Goal: Task Accomplishment & Management: Manage account settings

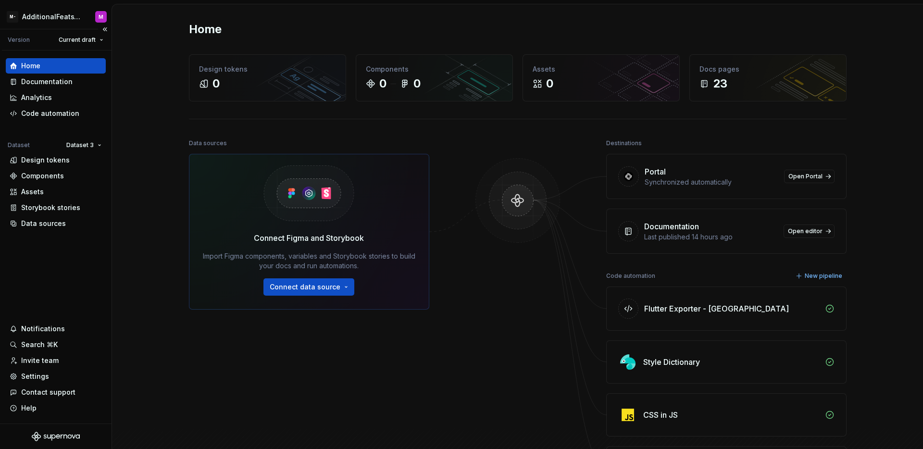
click at [84, 276] on div "Home Documentation Analytics Code automation Dataset Dataset 3 Design tokens Co…" at bounding box center [55, 236] width 111 height 373
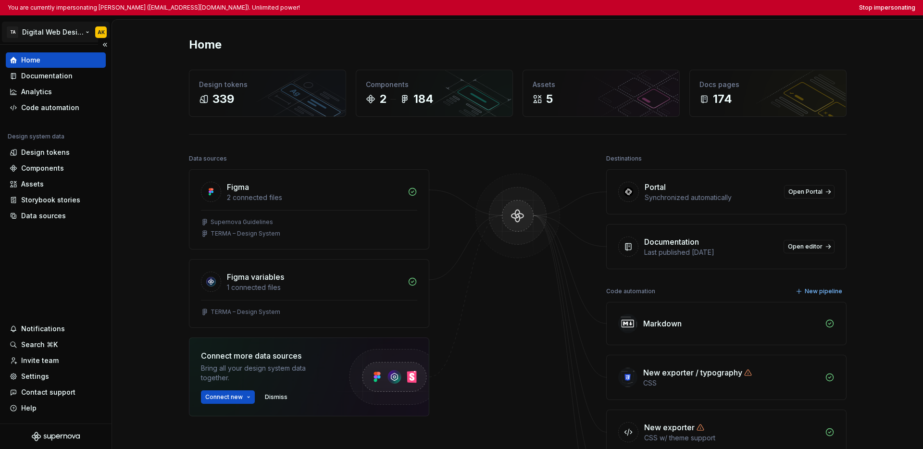
click at [37, 36] on html "You are currently impersonating [PERSON_NAME] ([EMAIL_ADDRESS][DOMAIN_NAME]). U…" at bounding box center [461, 224] width 923 height 449
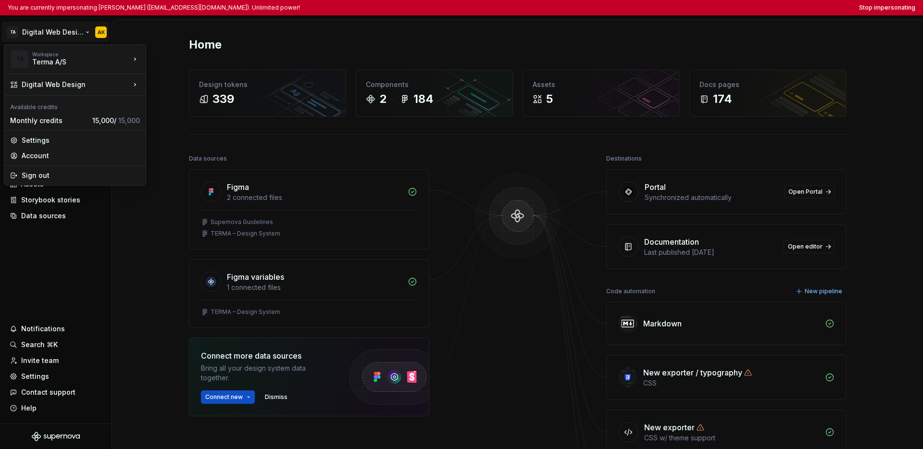
click at [51, 294] on html "You are currently impersonating [PERSON_NAME] ([EMAIL_ADDRESS][DOMAIN_NAME]). U…" at bounding box center [461, 224] width 923 height 449
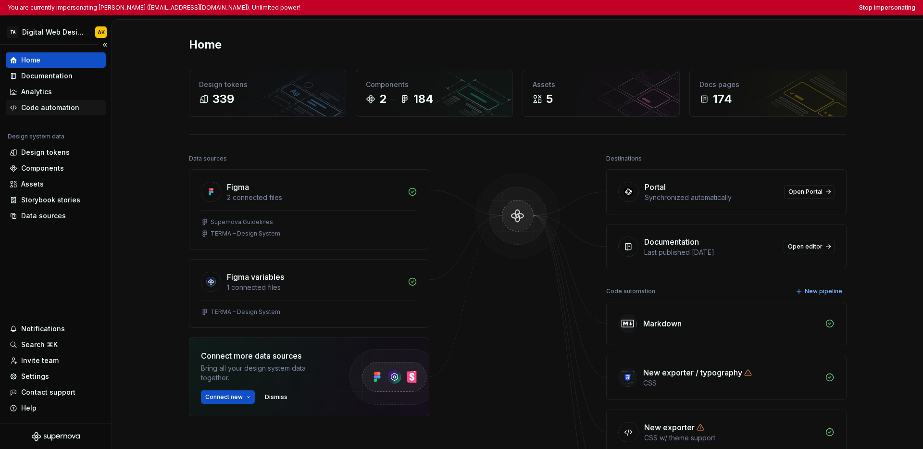
click at [59, 112] on div "Code automation" at bounding box center [50, 108] width 58 height 10
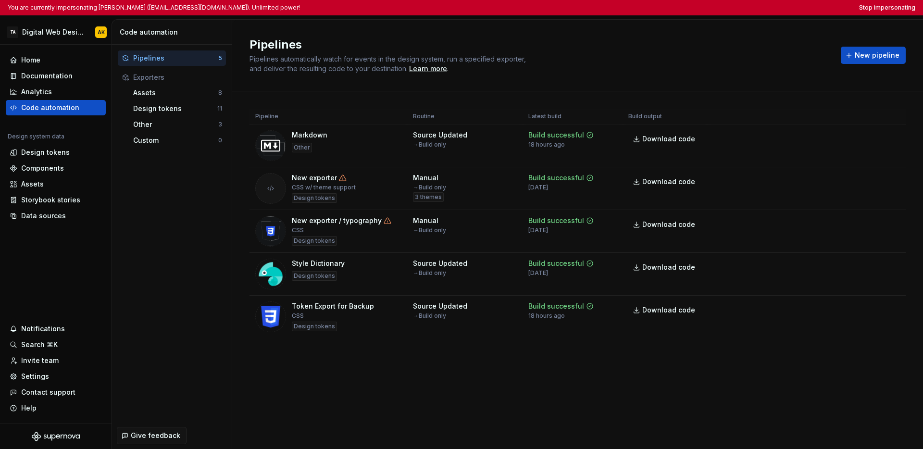
click at [169, 213] on div "Pipelines 5 Exporters Assets 8 Design tokens 11 Other 3 Custom 0" at bounding box center [172, 233] width 120 height 377
click at [486, 372] on div "Pipeline Routine Latest build Build output Markdown Other Source Updated → Buil…" at bounding box center [577, 232] width 656 height 283
click at [700, 7] on button "Stop impersonating" at bounding box center [887, 8] width 56 height 8
